Goal: Book appointment/travel/reservation

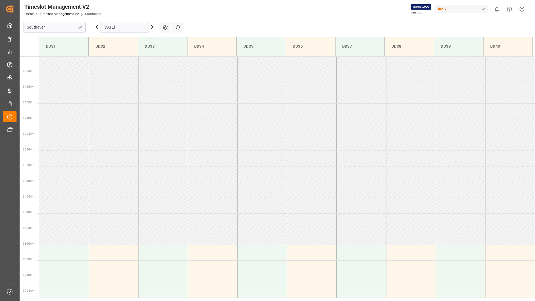
scroll to position [216, 0]
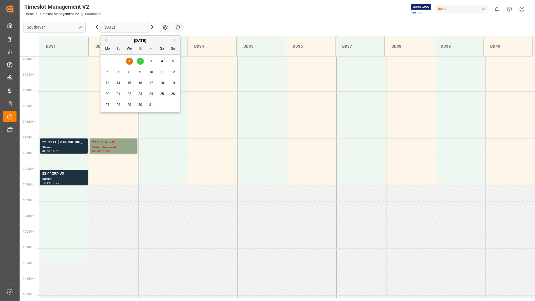
click at [128, 25] on input "[DATE]" at bounding box center [124, 27] width 49 height 11
click at [139, 61] on div "2" at bounding box center [140, 61] width 7 height 7
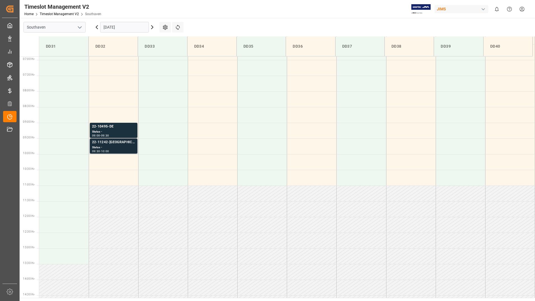
click at [103, 148] on div "Status -" at bounding box center [113, 147] width 43 height 5
click at [111, 132] on div "Status -" at bounding box center [113, 131] width 43 height 5
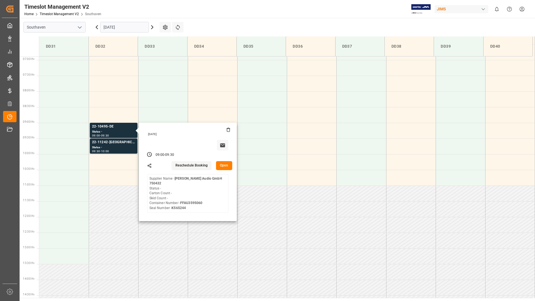
click at [223, 167] on button "Open" at bounding box center [224, 165] width 16 height 9
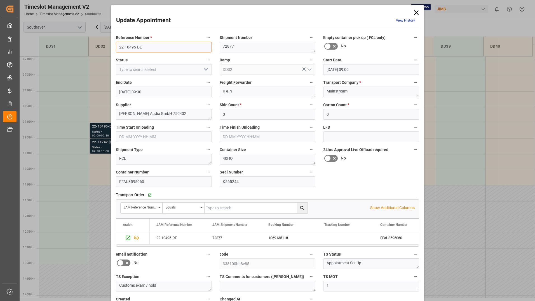
drag, startPoint x: 118, startPoint y: 46, endPoint x: 145, endPoint y: 47, distance: 26.9
click at [145, 47] on input "22-10495-DE" at bounding box center [164, 47] width 96 height 11
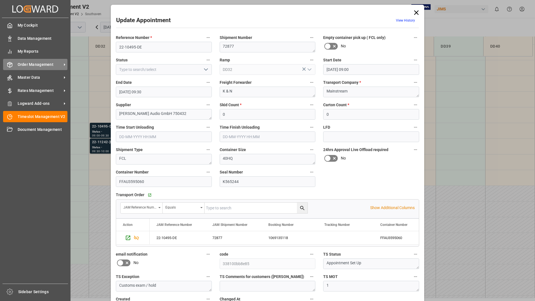
click at [37, 64] on span "Order Management" at bounding box center [40, 65] width 44 height 6
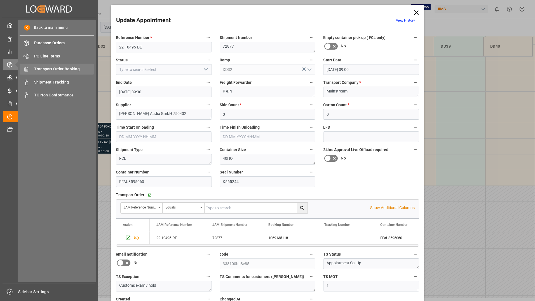
click at [80, 67] on span "Transport Order Booking" at bounding box center [64, 69] width 60 height 6
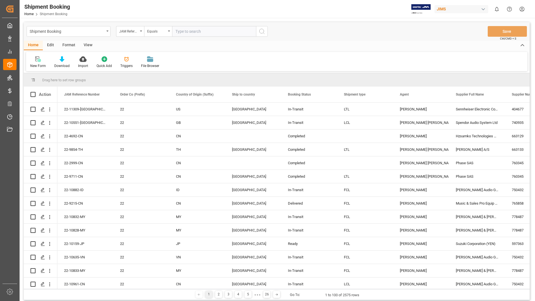
click at [204, 30] on input "text" at bounding box center [214, 31] width 84 height 11
type input "22-10495-DE"
click at [264, 29] on icon "search button" at bounding box center [262, 31] width 7 height 7
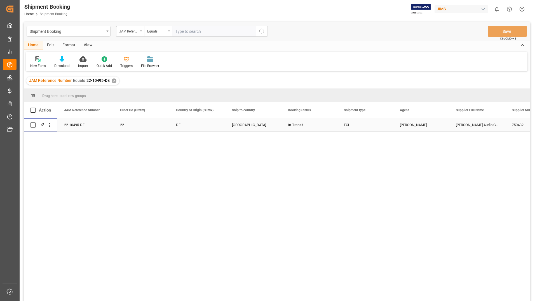
click at [34, 125] on input "Press Space to toggle row selection (unchecked)" at bounding box center [33, 124] width 5 height 5
checkbox input "true"
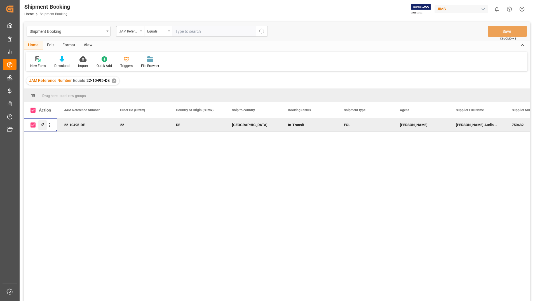
click at [42, 125] on icon "Press SPACE to deselect this row." at bounding box center [43, 125] width 4 height 4
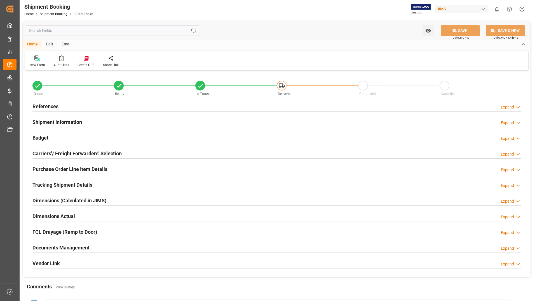
type input "12"
click at [47, 169] on h2 "Purchase Order Line Item Details" at bounding box center [69, 169] width 75 height 8
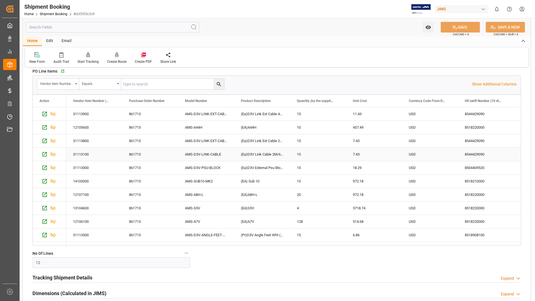
scroll to position [84, 0]
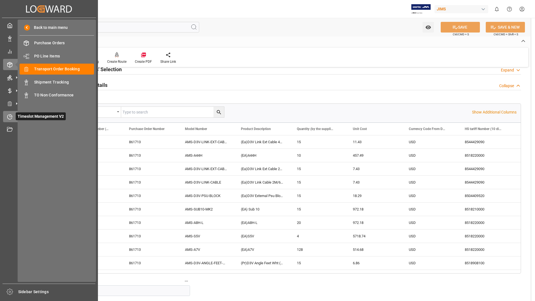
click at [39, 117] on span "Timeslot Management V2" at bounding box center [41, 116] width 50 height 8
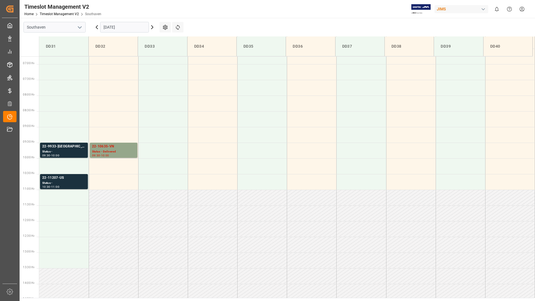
scroll to position [216, 0]
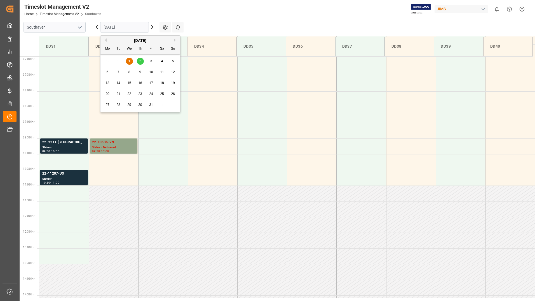
click at [117, 27] on input "[DATE]" at bounding box center [124, 27] width 49 height 11
click at [139, 61] on span "2" at bounding box center [140, 61] width 2 height 4
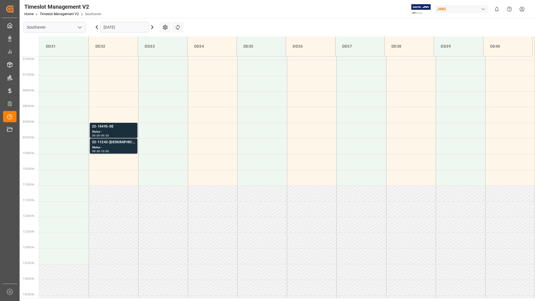
click at [117, 130] on div "Status -" at bounding box center [113, 131] width 43 height 5
click at [118, 143] on div "22-11242-[GEOGRAPHIC_DATA]" at bounding box center [113, 142] width 43 height 6
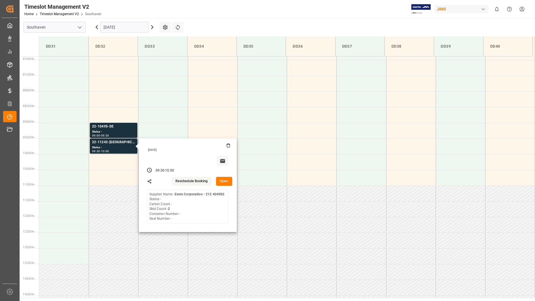
click at [124, 21] on div "[DATE]" at bounding box center [125, 27] width 70 height 18
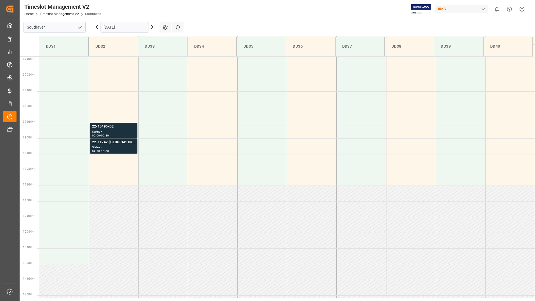
click at [124, 29] on input "[DATE]" at bounding box center [124, 27] width 49 height 11
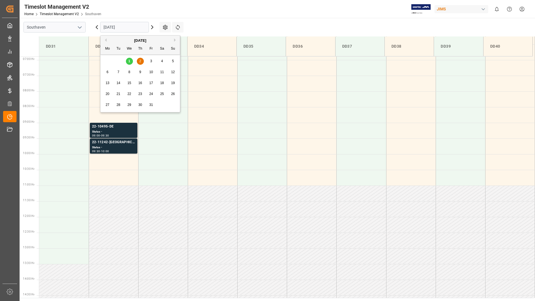
click at [141, 59] on span "2" at bounding box center [140, 61] width 2 height 4
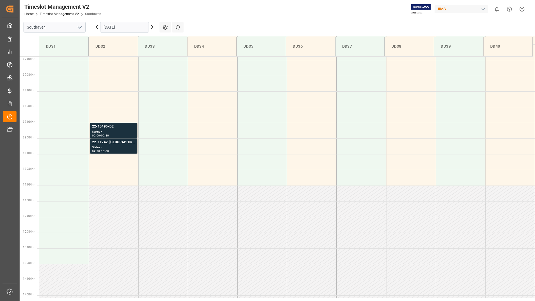
click at [131, 27] on input "[DATE]" at bounding box center [124, 27] width 49 height 11
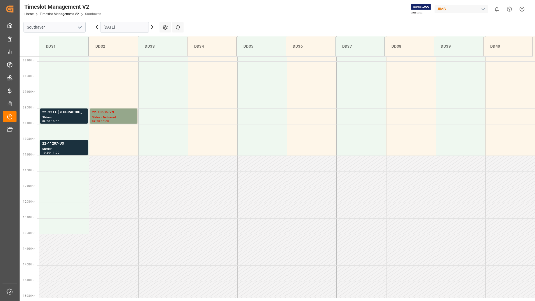
scroll to position [247, 0]
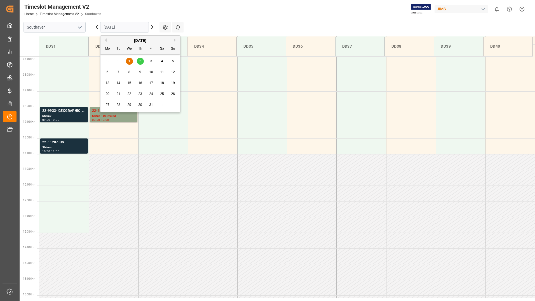
click at [132, 27] on input "[DATE]" at bounding box center [124, 27] width 49 height 11
click at [138, 62] on div "2" at bounding box center [140, 61] width 7 height 7
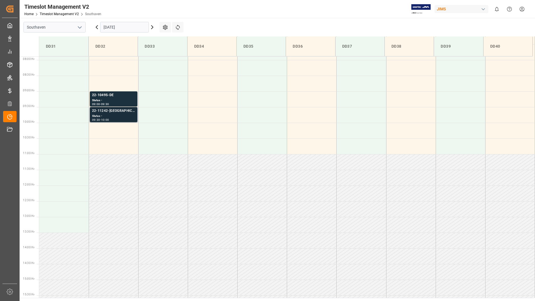
click at [116, 110] on div "22-11242-[GEOGRAPHIC_DATA]" at bounding box center [113, 111] width 43 height 6
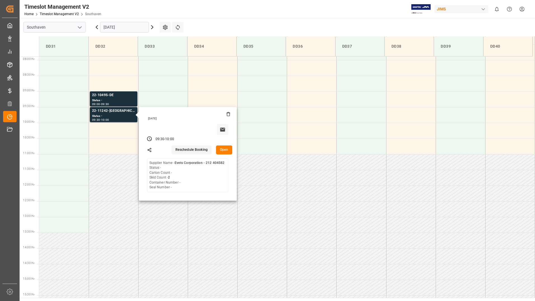
click at [344, 26] on main "Southaven 02-10-2025 Settings Refresh Time Slots DD31 DD32 DD33 DD34 DD35 DD36 …" at bounding box center [277, 158] width 515 height 280
